Goal: Transaction & Acquisition: Purchase product/service

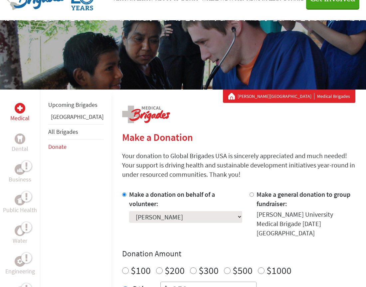
scroll to position [44, 0]
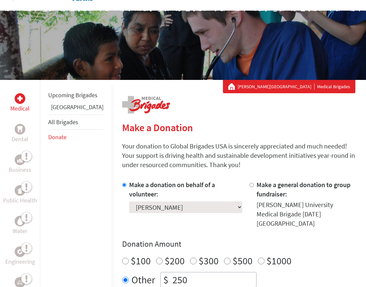
click at [57, 141] on link "Donate" at bounding box center [57, 137] width 18 height 8
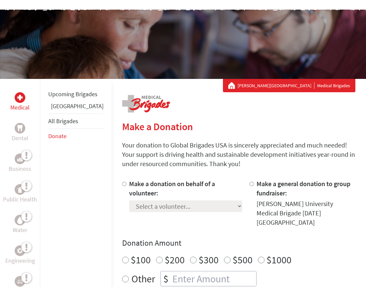
scroll to position [65, 0]
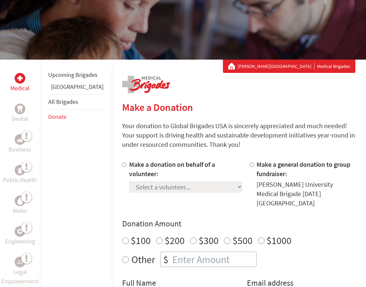
click at [122, 168] on div at bounding box center [125, 184] width 7 height 48
click at [122, 166] on div at bounding box center [125, 184] width 7 height 48
click at [122, 163] on input "Make a donation on behalf of a volunteer:" at bounding box center [124, 164] width 4 height 4
radio input "true"
click at [134, 189] on select "Select a volunteer... [PERSON_NAME] [PERSON_NAME] [PERSON_NAME] [PERSON_NAME] […" at bounding box center [185, 187] width 113 height 12
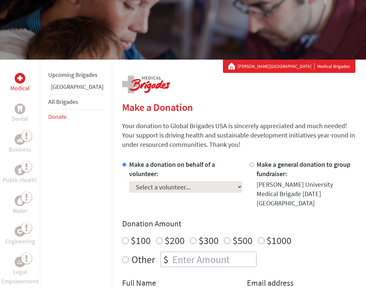
select select "D34DA6C2-8B67-11EF-BF8B-42010A8A0043"
click at [129, 181] on select "Select a volunteer... [PERSON_NAME] [PERSON_NAME] [PERSON_NAME] [PERSON_NAME] […" at bounding box center [185, 187] width 113 height 12
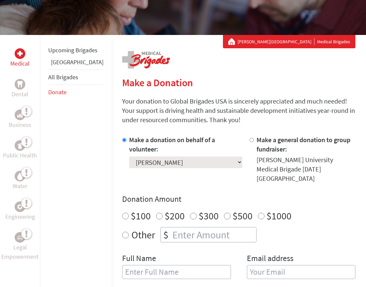
scroll to position [105, 0]
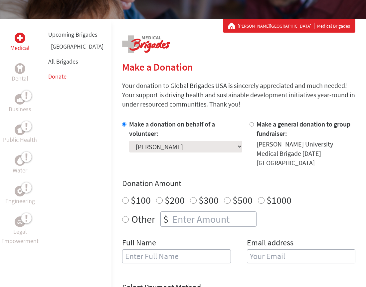
click at [131, 194] on label "$100" at bounding box center [141, 200] width 20 height 13
click at [122, 197] on input "$100" at bounding box center [125, 200] width 7 height 7
radio input "true"
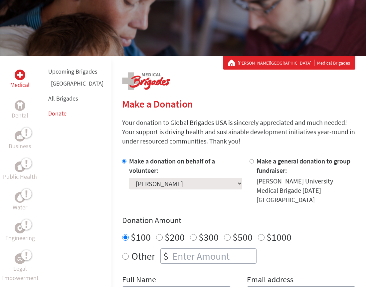
scroll to position [0, 0]
